Goal: Communication & Community: Answer question/provide support

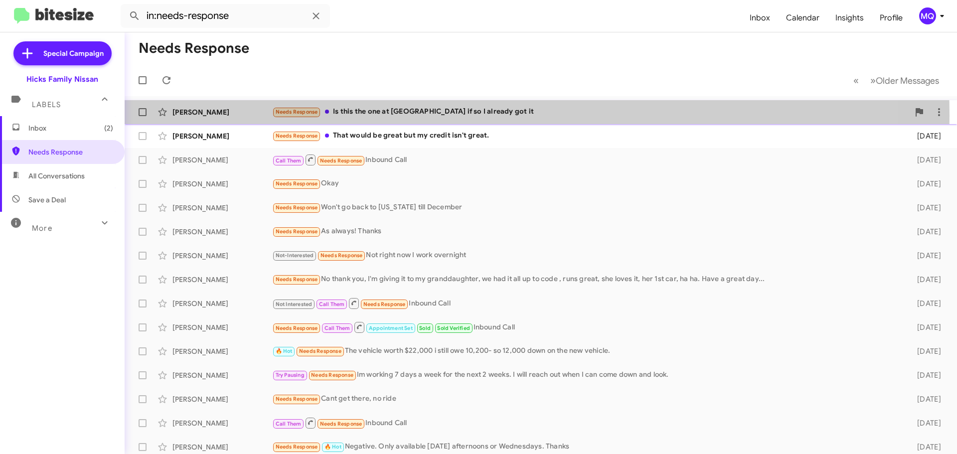
click at [417, 115] on div "Needs Response Is this the one at [GEOGRAPHIC_DATA] if so I already got it" at bounding box center [590, 111] width 637 height 11
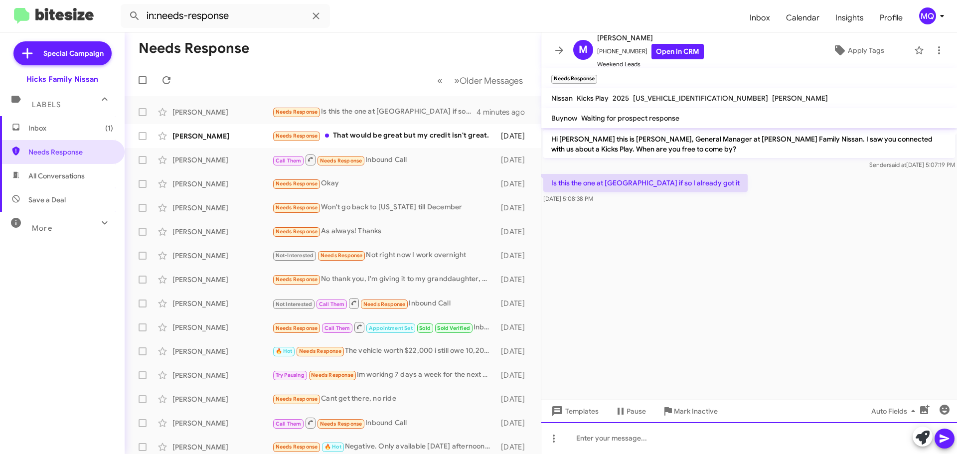
click at [655, 442] on div at bounding box center [749, 438] width 416 height 32
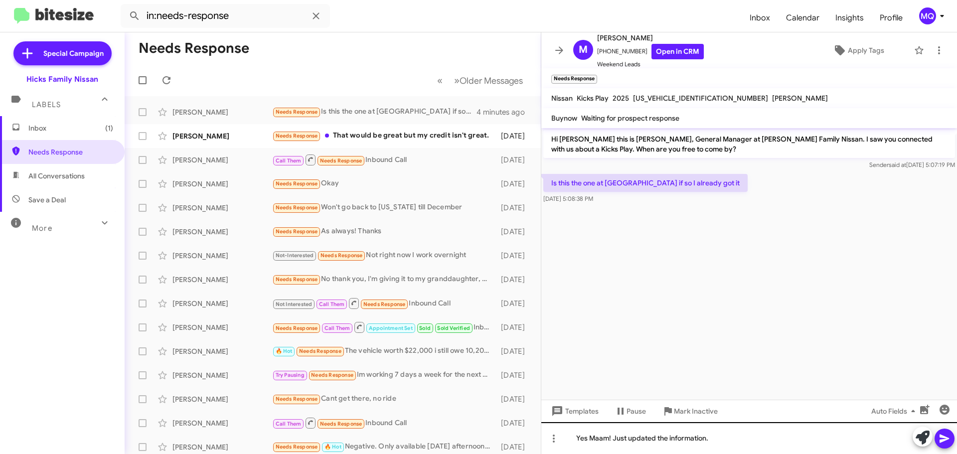
click at [913, 427] on button at bounding box center [923, 437] width 20 height 20
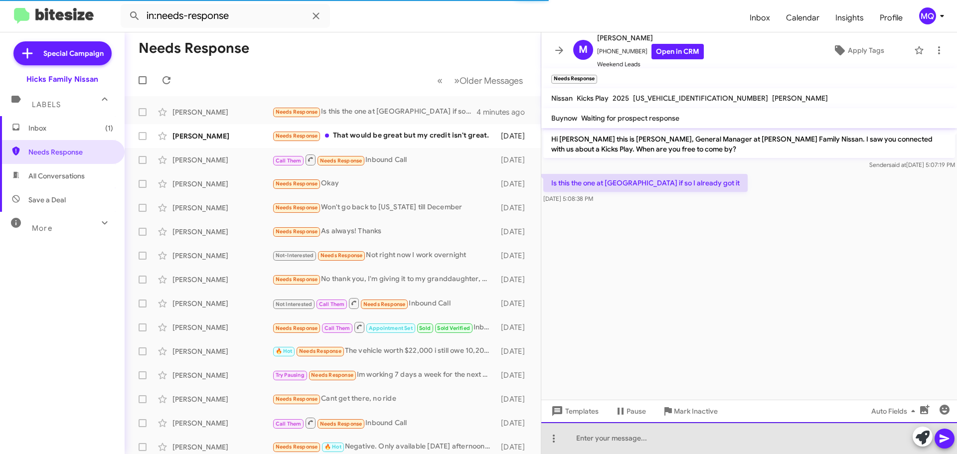
click at [593, 443] on div at bounding box center [749, 438] width 416 height 32
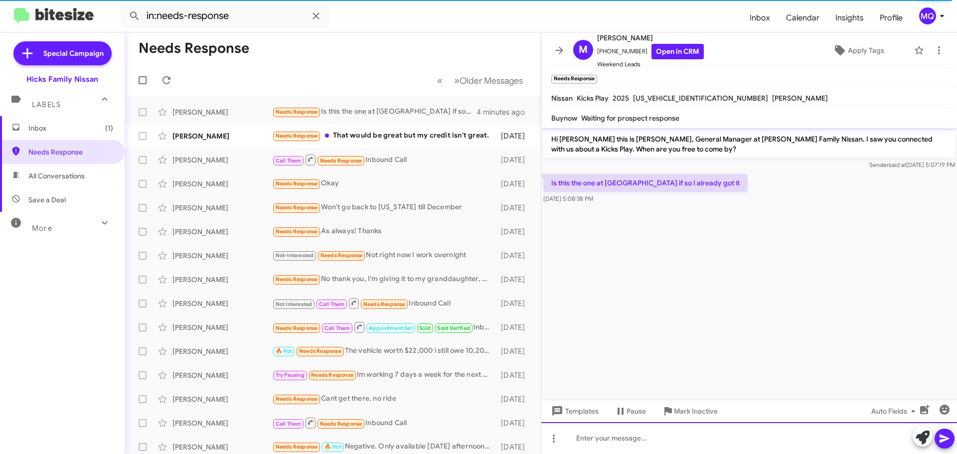
click at [702, 436] on div at bounding box center [749, 438] width 416 height 32
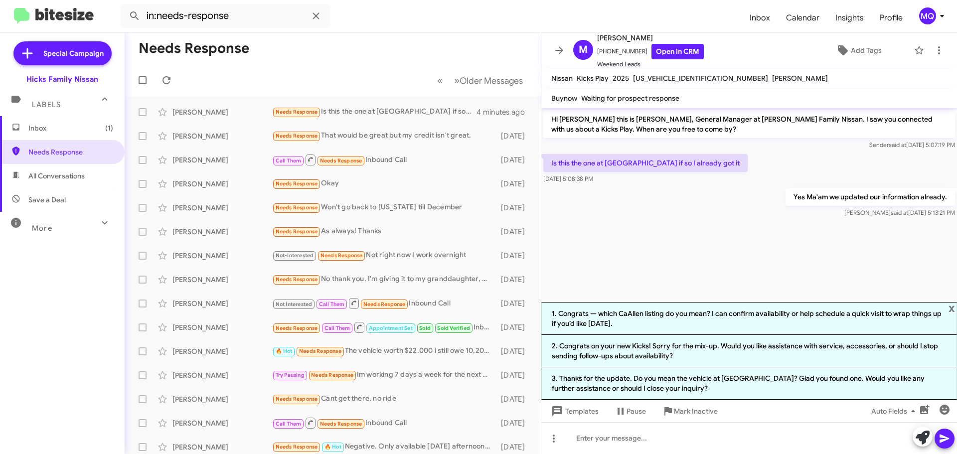
click at [775, 244] on cdk-virtual-scroll-viewport "Hi [PERSON_NAME] this is [PERSON_NAME], General Manager at [PERSON_NAME] Family…" at bounding box center [749, 205] width 416 height 194
click at [376, 138] on div "Needs Response That would be great but my credit isn't great." at bounding box center [382, 135] width 221 height 11
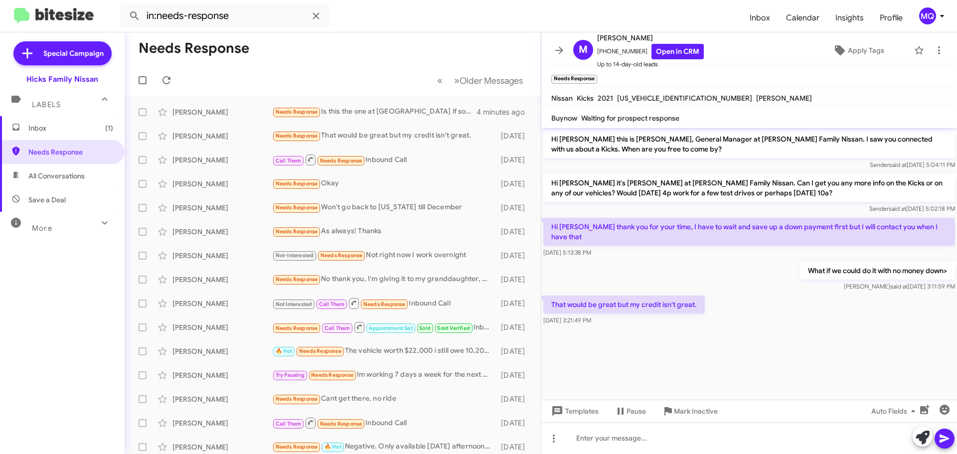
click at [72, 128] on span "Inbox (1)" at bounding box center [70, 128] width 85 height 10
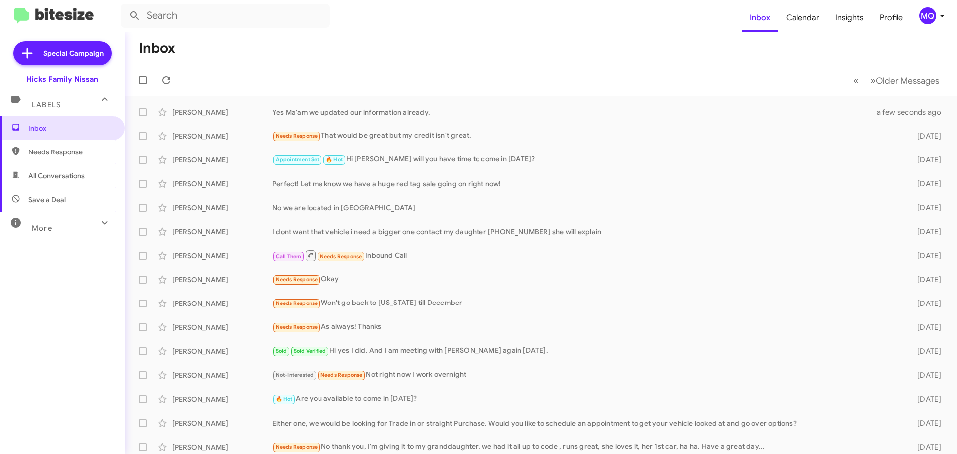
click at [57, 199] on span "Save a Deal" at bounding box center [46, 200] width 37 height 10
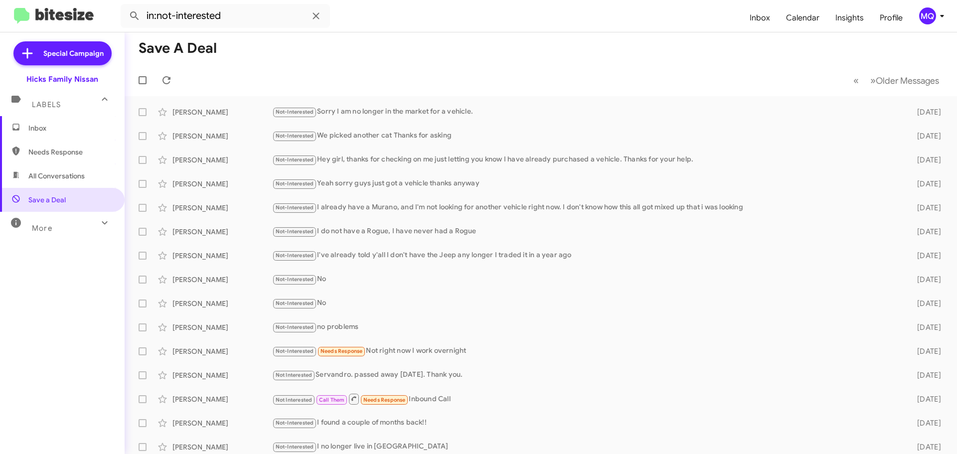
click at [60, 173] on span "All Conversations" at bounding box center [56, 176] width 56 height 10
type input "in:all-conversations"
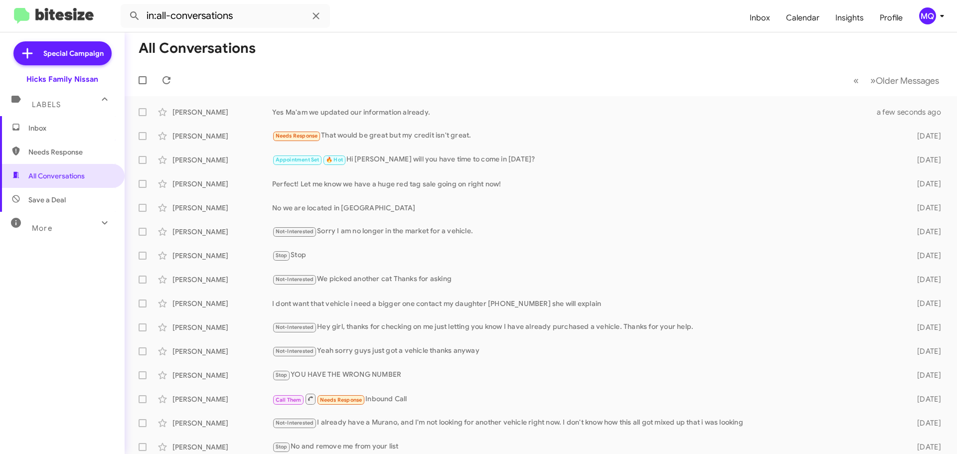
click at [59, 127] on span "Inbox" at bounding box center [70, 128] width 85 height 10
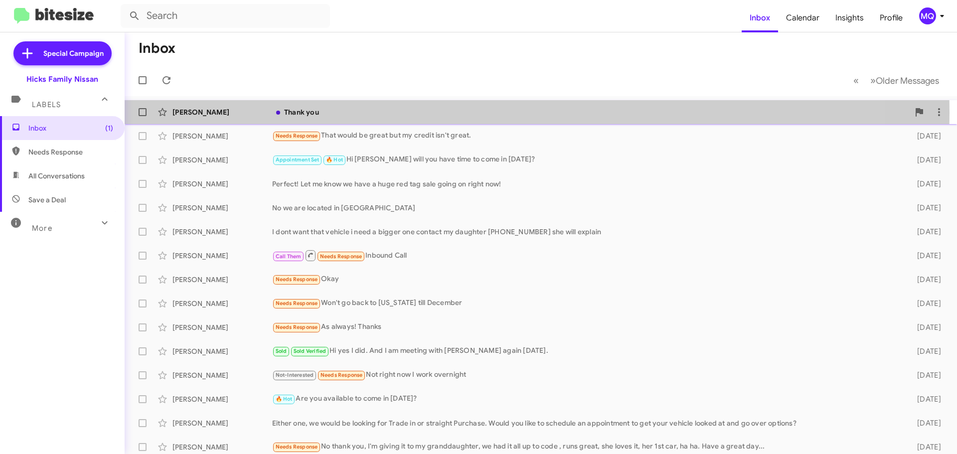
click at [348, 113] on div "Thank you" at bounding box center [590, 112] width 637 height 10
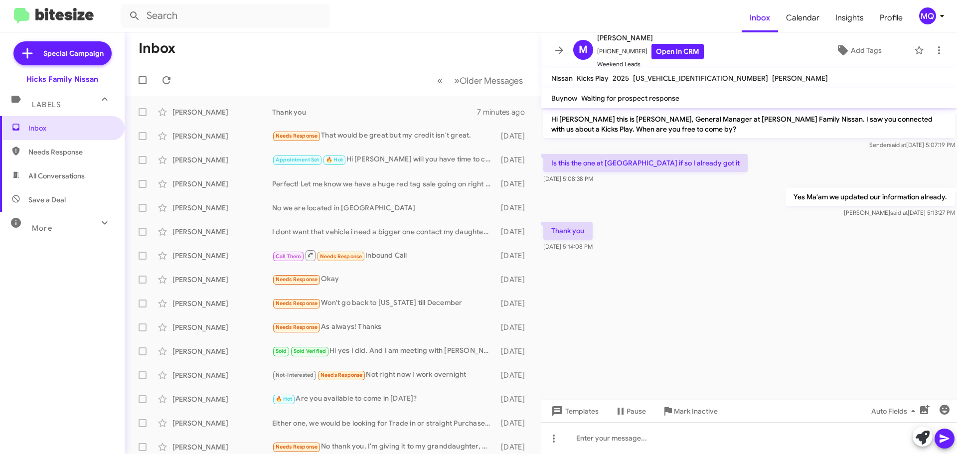
click at [77, 198] on span "Save a Deal" at bounding box center [62, 200] width 125 height 24
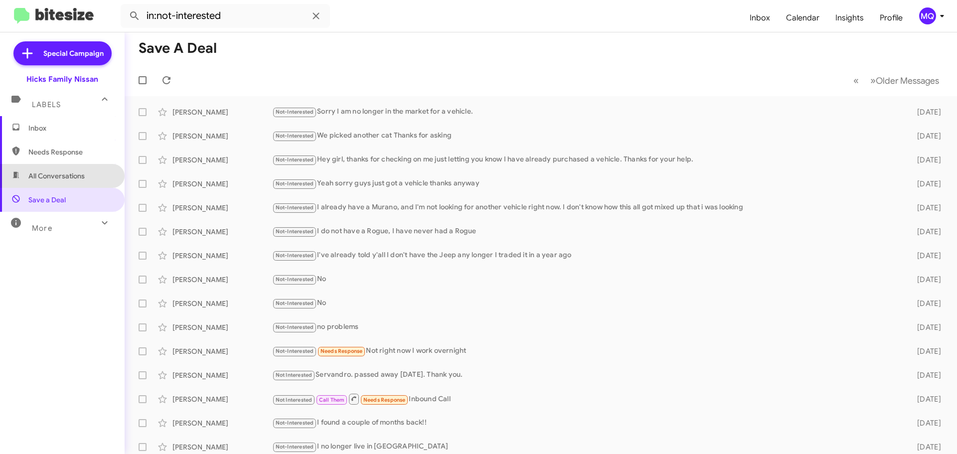
click at [68, 179] on span "All Conversations" at bounding box center [56, 176] width 56 height 10
type input "in:all-conversations"
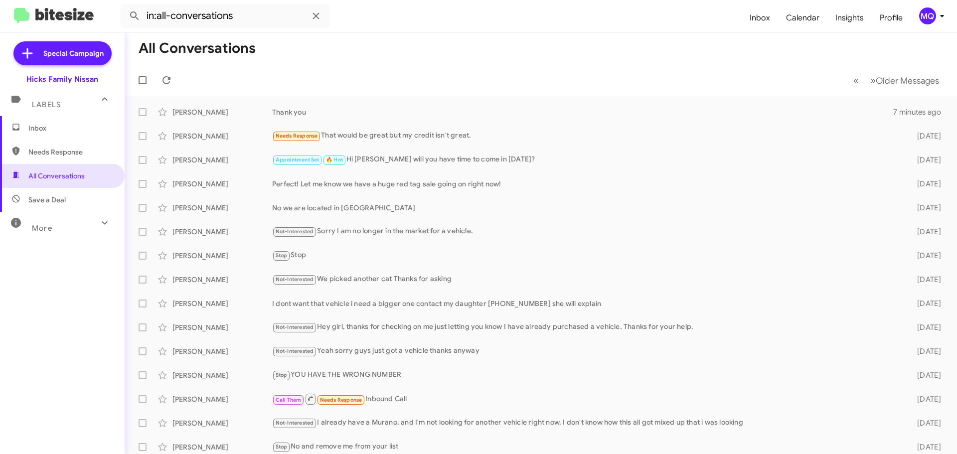
click at [55, 134] on span "Inbox" at bounding box center [62, 128] width 125 height 24
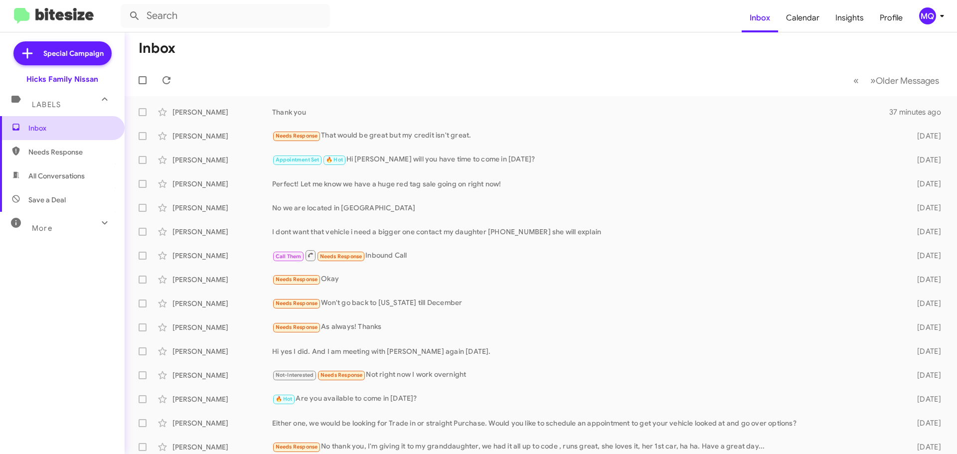
click at [57, 131] on span "Inbox" at bounding box center [70, 128] width 85 height 10
click at [58, 150] on span "Needs Response" at bounding box center [70, 152] width 85 height 10
type input "in:needs-response"
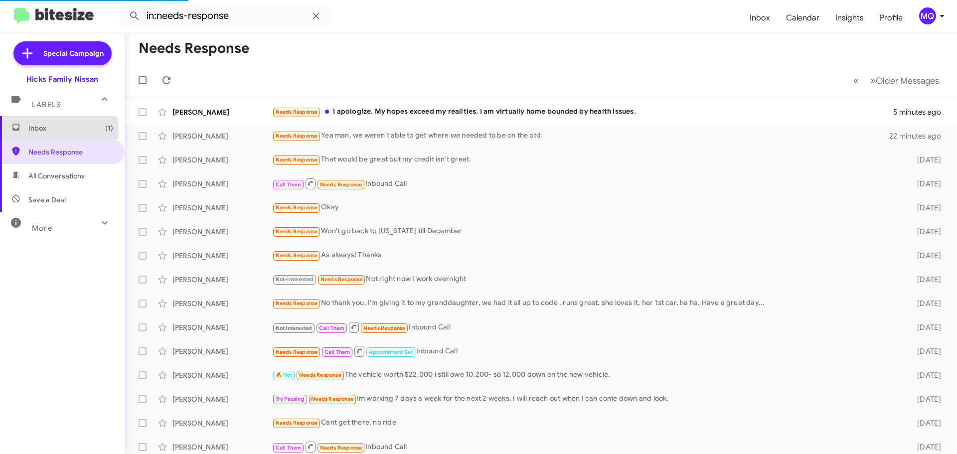
click at [54, 129] on span "Inbox (1)" at bounding box center [70, 128] width 85 height 10
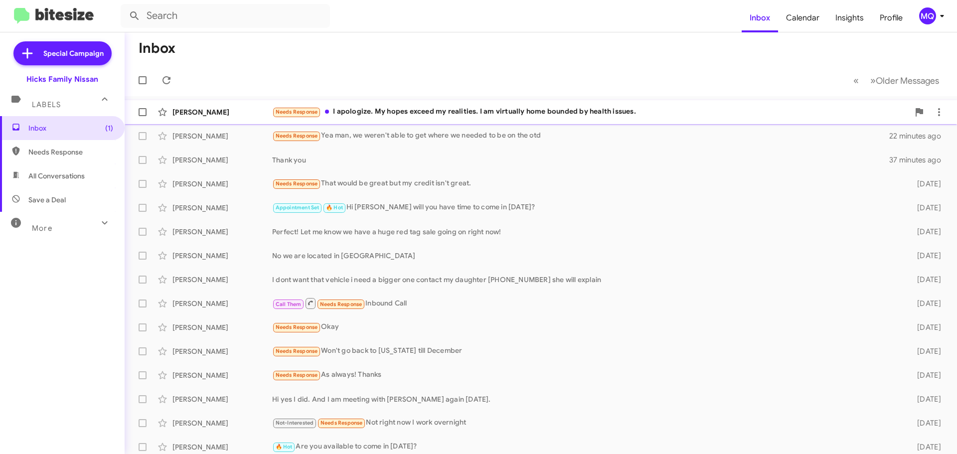
click at [425, 115] on div "Needs Response I apologize. My hopes exceed my realities. I am virtually home b…" at bounding box center [590, 111] width 637 height 11
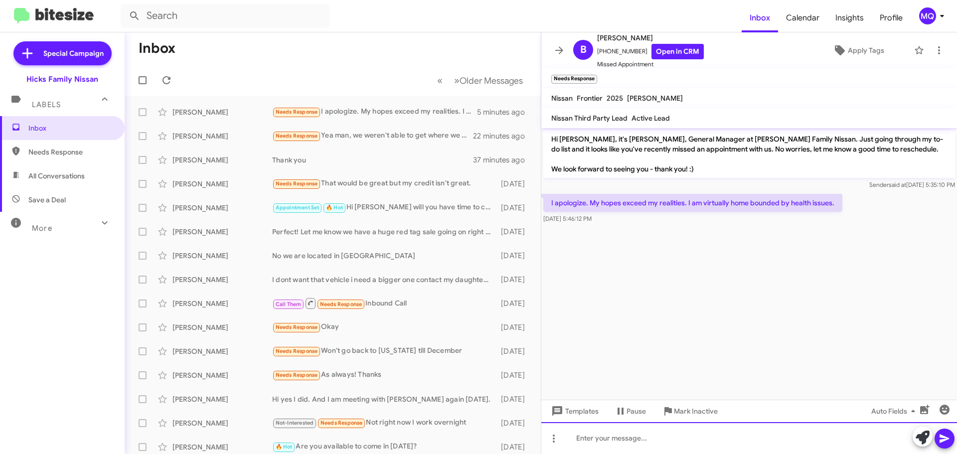
click at [651, 441] on div at bounding box center [749, 438] width 416 height 32
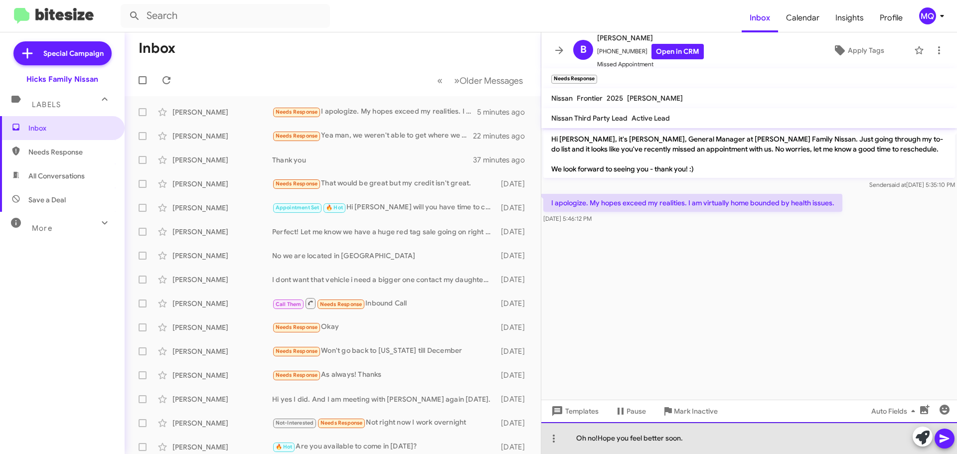
click at [598, 440] on div "Oh no!Hope you feel better soon." at bounding box center [749, 438] width 416 height 32
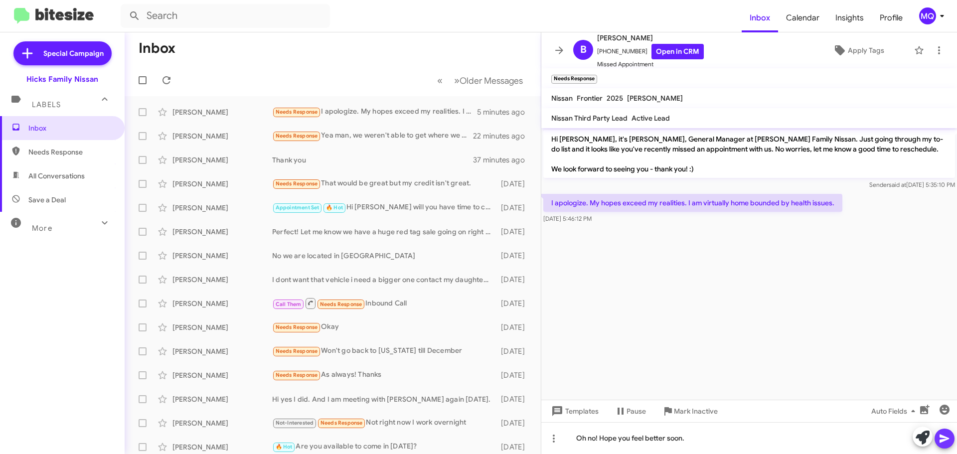
click at [942, 435] on icon at bounding box center [944, 439] width 9 height 8
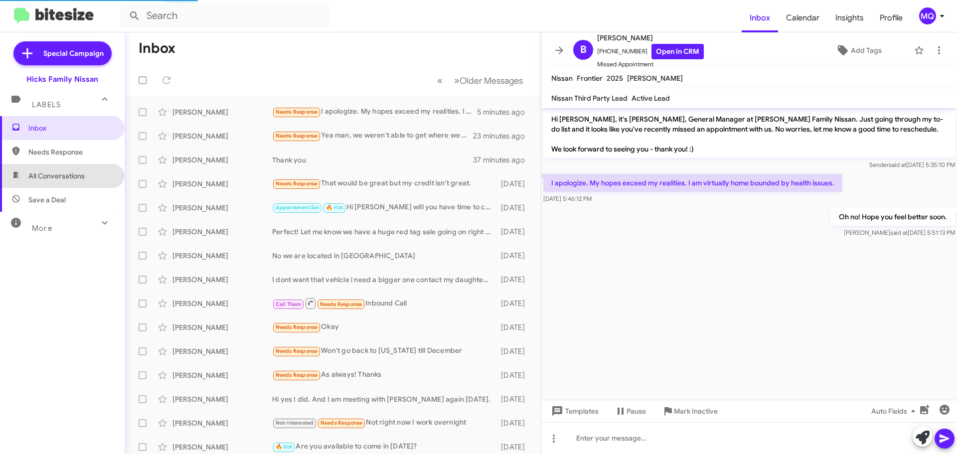
click at [66, 180] on span "All Conversations" at bounding box center [56, 176] width 56 height 10
type input "in:all-conversations"
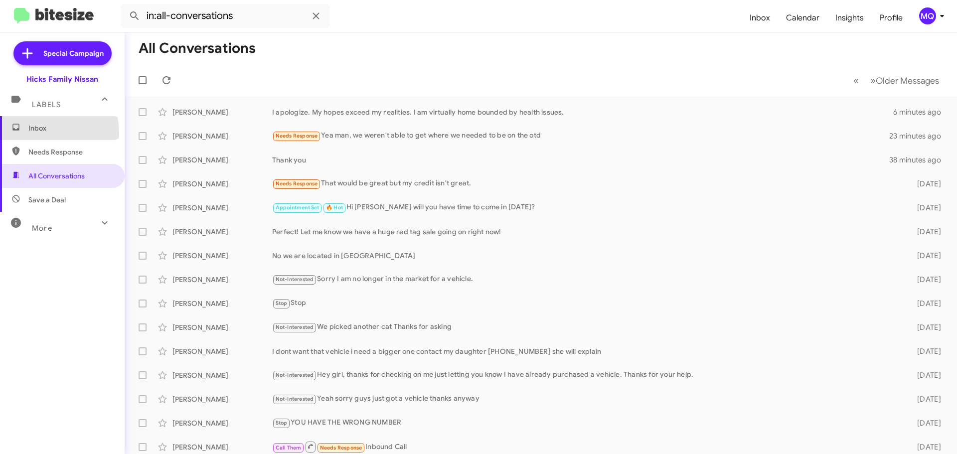
click at [38, 133] on span "Inbox" at bounding box center [62, 128] width 125 height 24
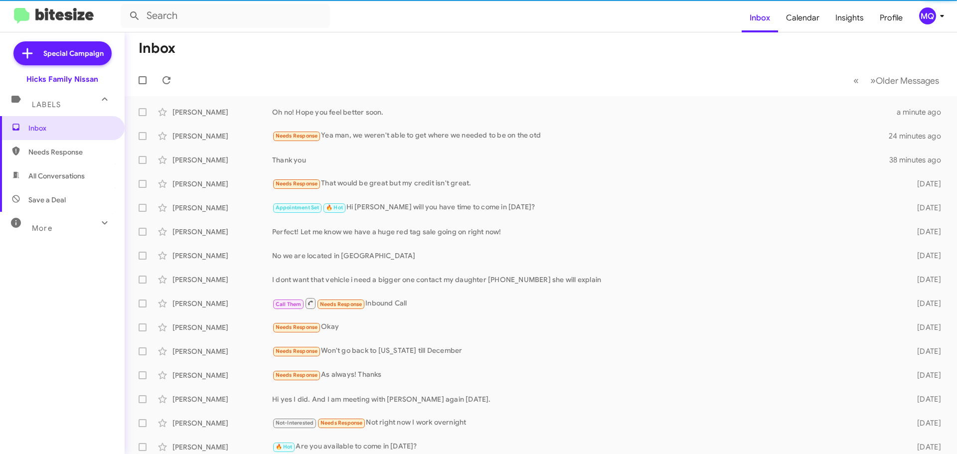
click at [48, 154] on span "Needs Response" at bounding box center [70, 152] width 85 height 10
type input "in:needs-response"
